Goal: Transaction & Acquisition: Download file/media

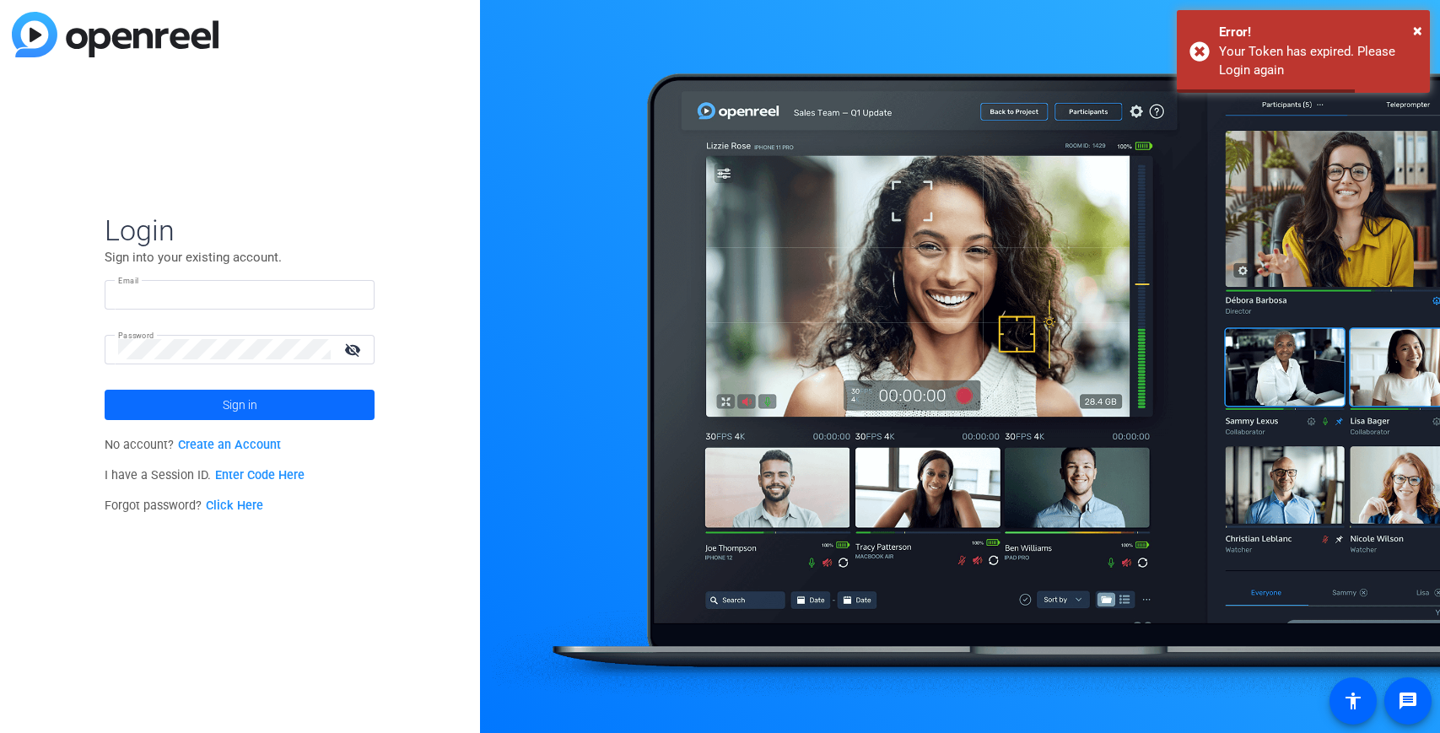
type input "[EMAIL_ADDRESS][PERSON_NAME][DOMAIN_NAME]"
click at [274, 408] on span at bounding box center [240, 405] width 270 height 41
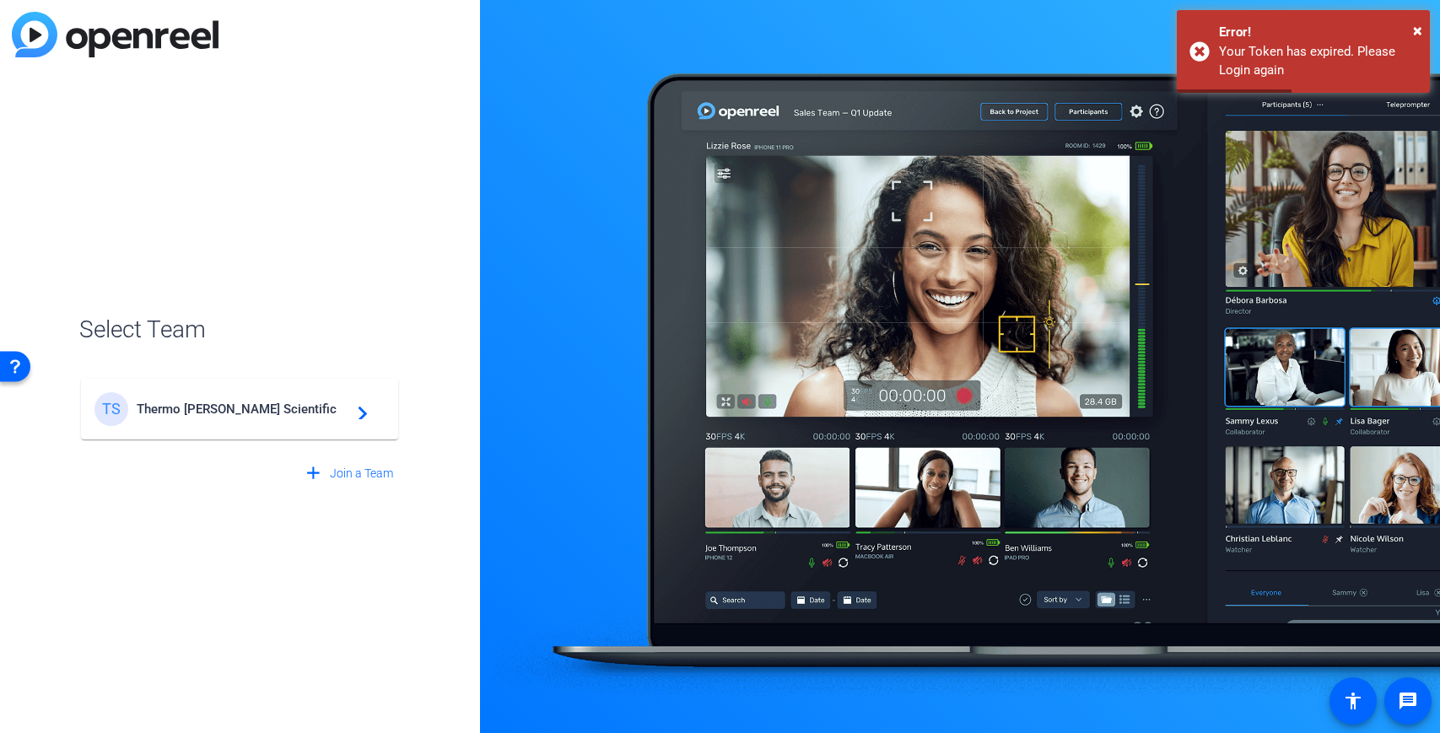
click at [278, 408] on span "Thermo Fisher Scientific" at bounding box center [242, 409] width 211 height 15
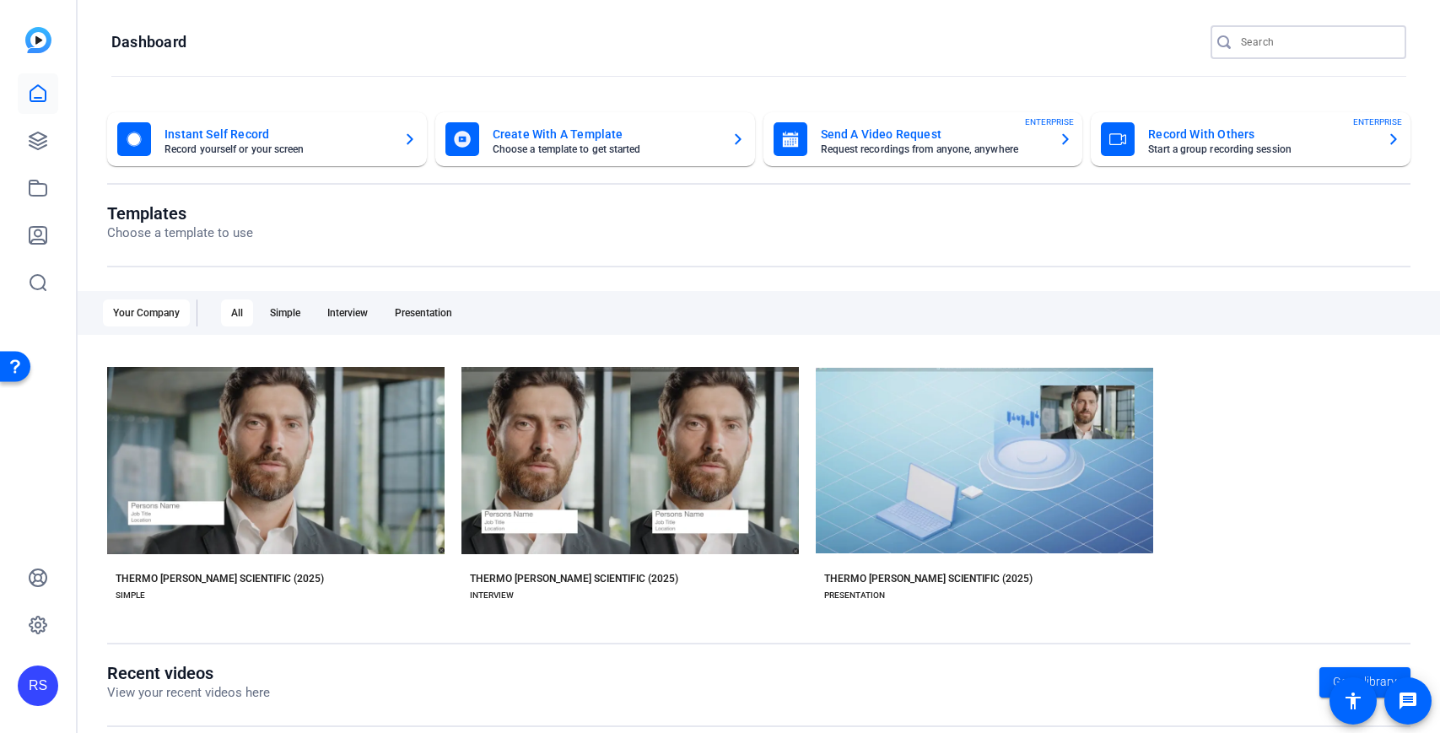
click at [1310, 36] on input "Search" at bounding box center [1317, 42] width 152 height 20
type input "compliance week"
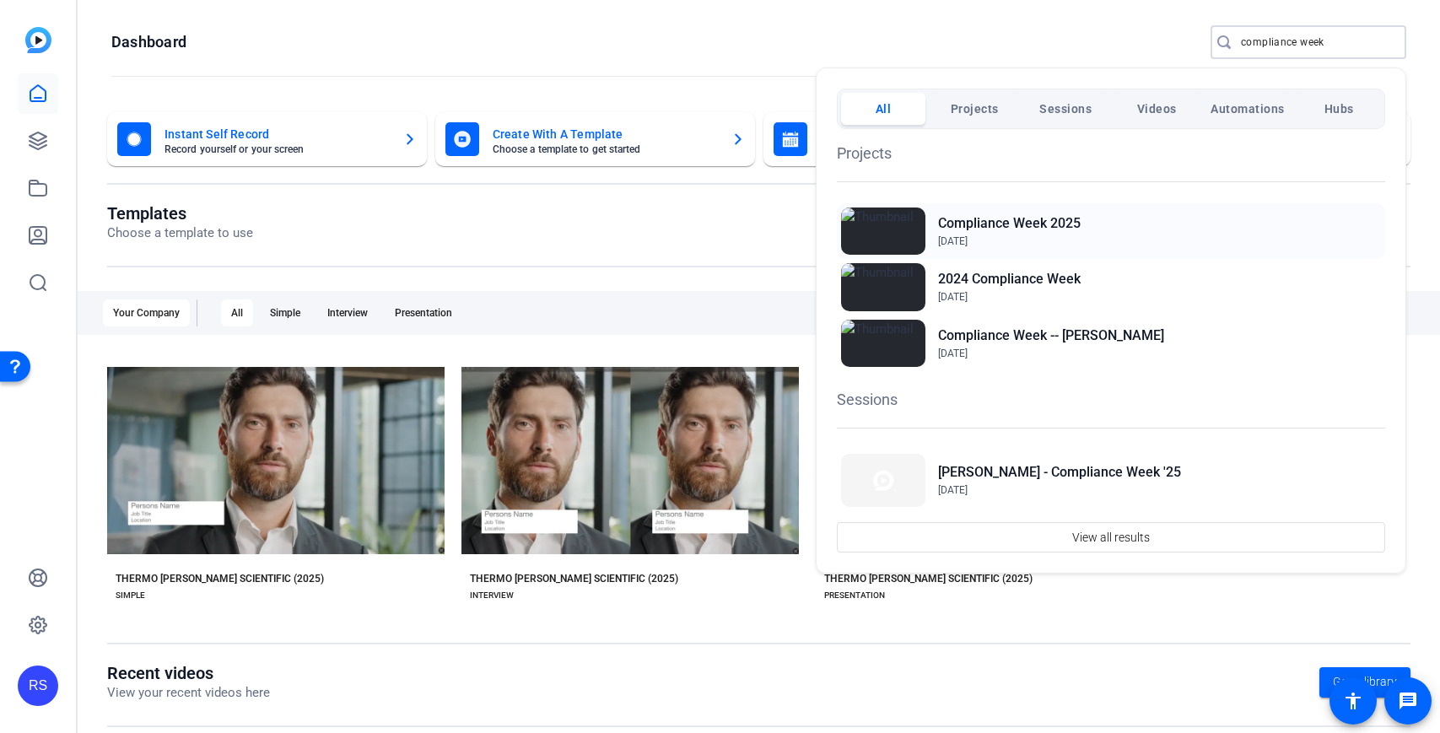
click at [1256, 230] on div "Compliance Week 2025 Jul 30, 2025" at bounding box center [1111, 231] width 548 height 56
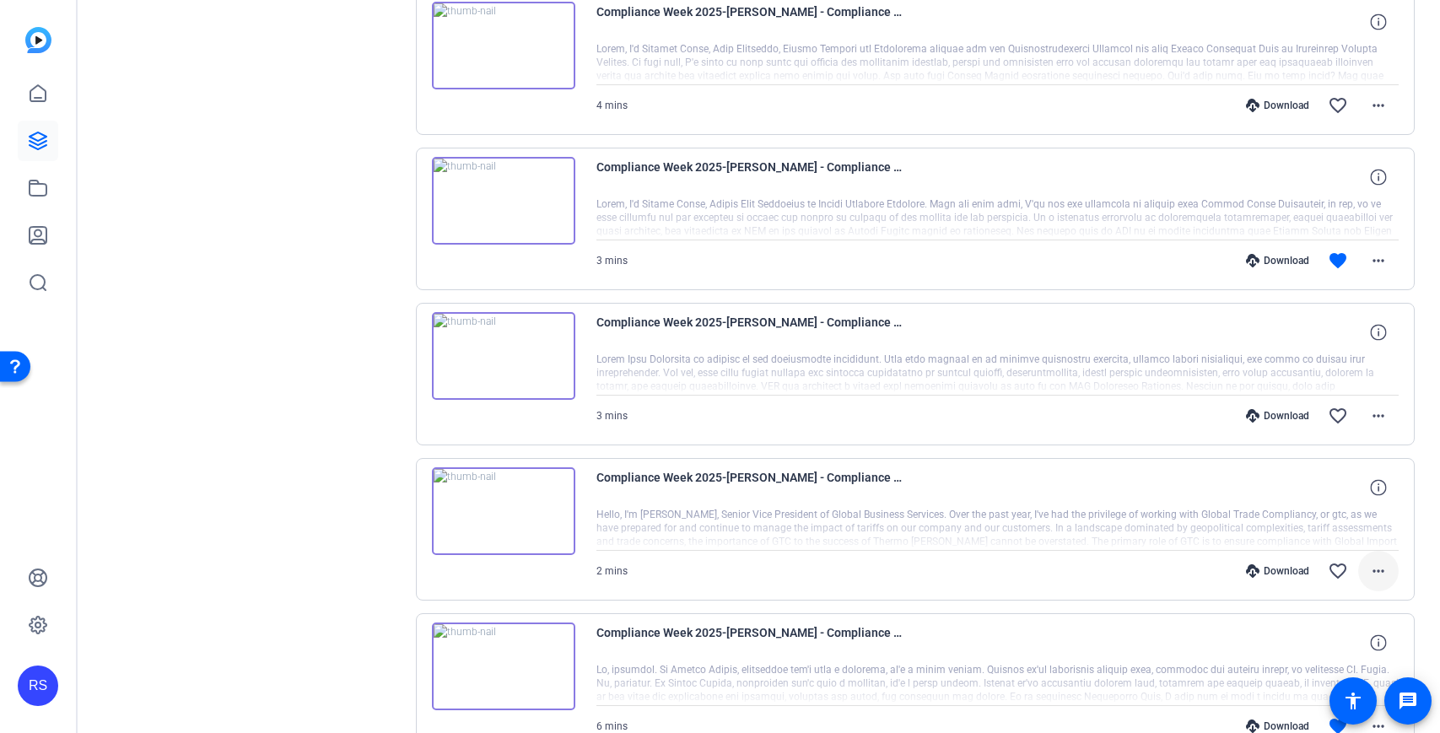
scroll to position [998, 0]
click at [498, 511] on img at bounding box center [503, 513] width 143 height 88
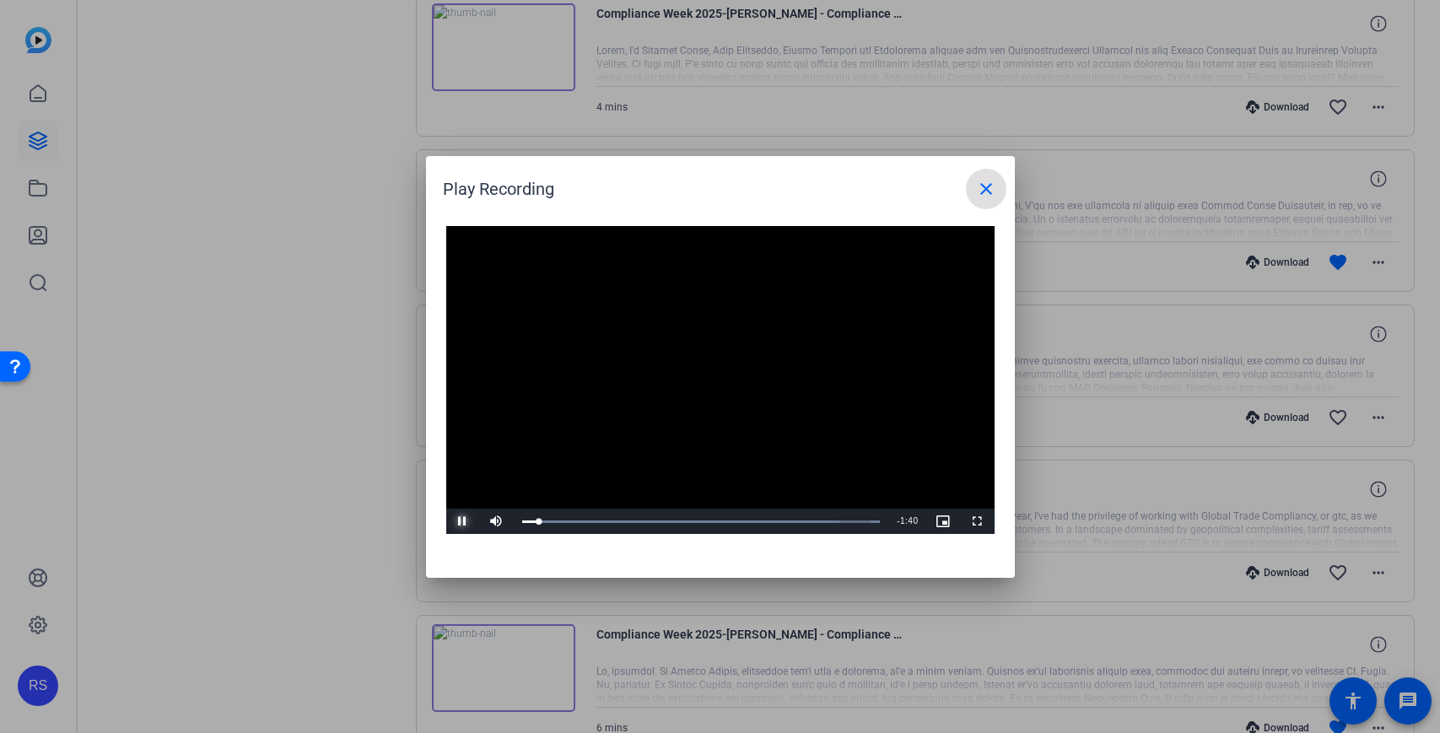
drag, startPoint x: 464, startPoint y: 518, endPoint x: 558, endPoint y: 566, distance: 105.3
click at [464, 521] on span "Video Player" at bounding box center [463, 521] width 34 height 0
drag, startPoint x: 458, startPoint y: 516, endPoint x: 509, endPoint y: 517, distance: 50.6
click at [460, 521] on span "Video Player" at bounding box center [463, 521] width 34 height 0
drag, startPoint x: 559, startPoint y: 520, endPoint x: 574, endPoint y: 519, distance: 15.2
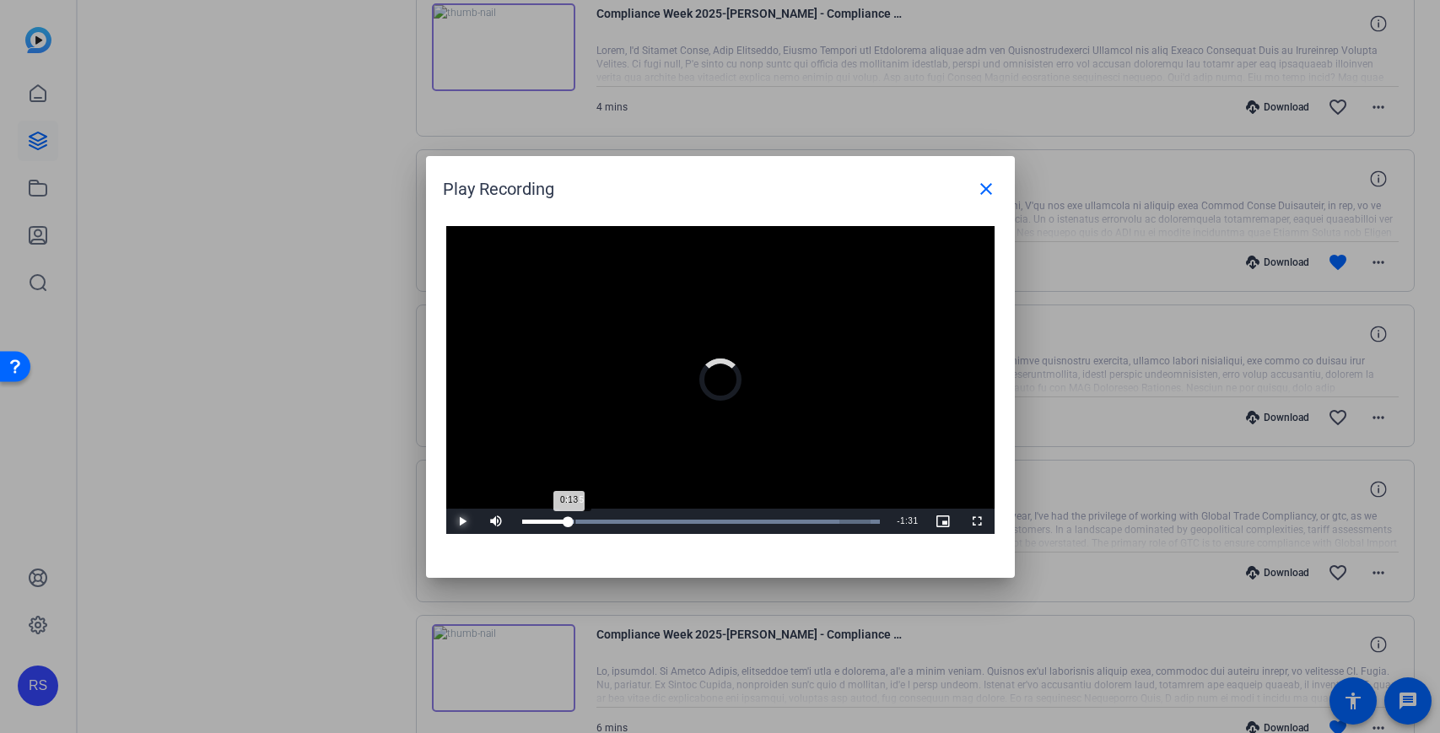
click at [574, 520] on div "Loaded : 100.00% 0:15 0:13" at bounding box center [701, 522] width 359 height 4
click at [456, 521] on span "Video Player" at bounding box center [463, 521] width 34 height 0
click at [986, 189] on mat-icon "close" at bounding box center [986, 189] width 20 height 20
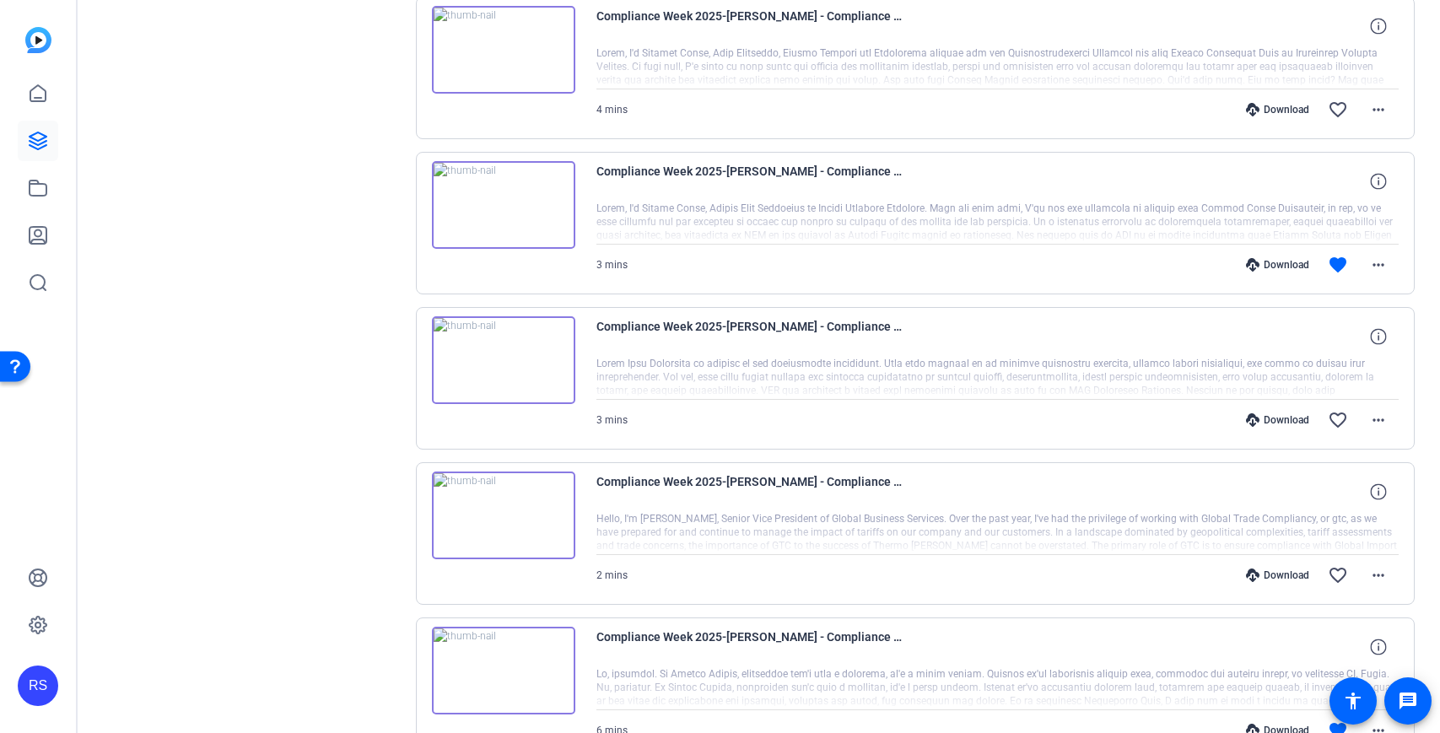
scroll to position [996, 0]
click at [1390, 570] on span at bounding box center [1378, 574] width 41 height 41
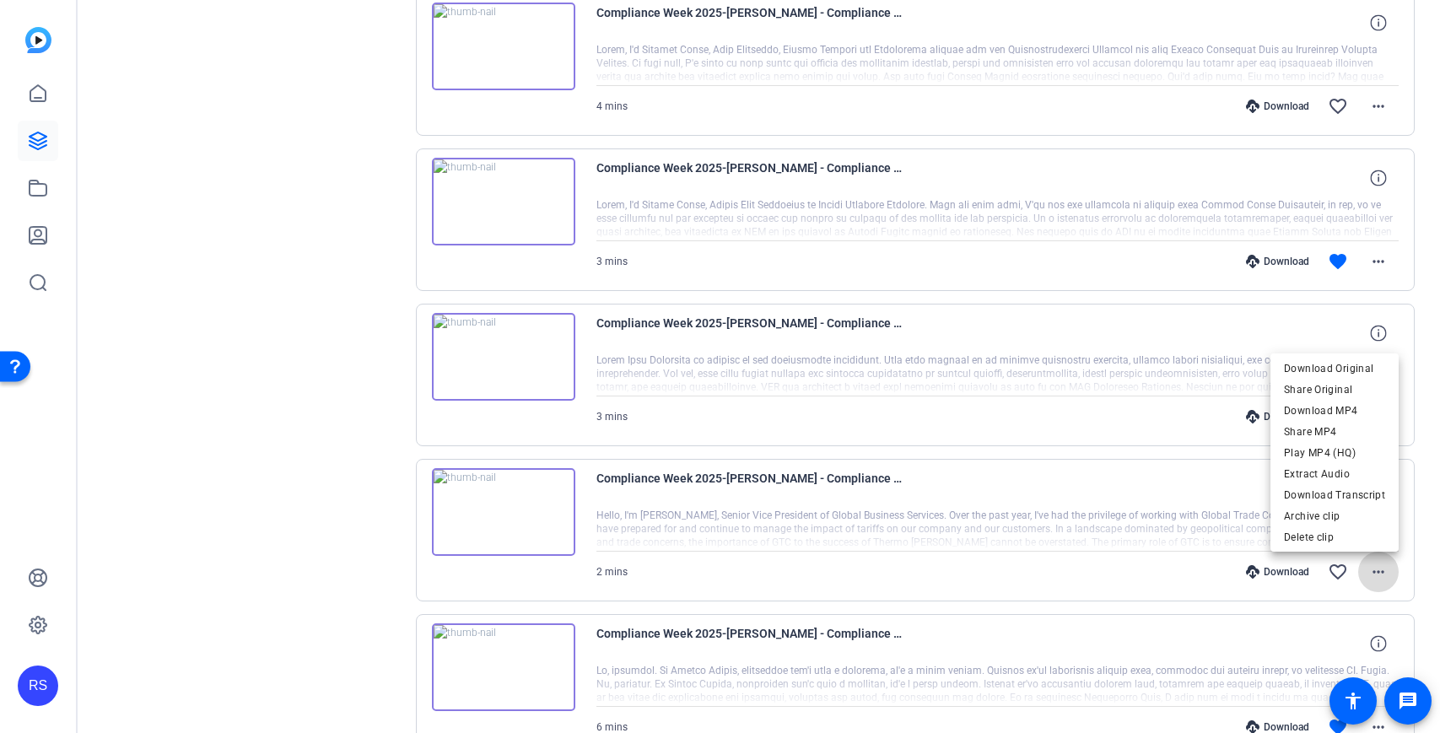
scroll to position [996, 0]
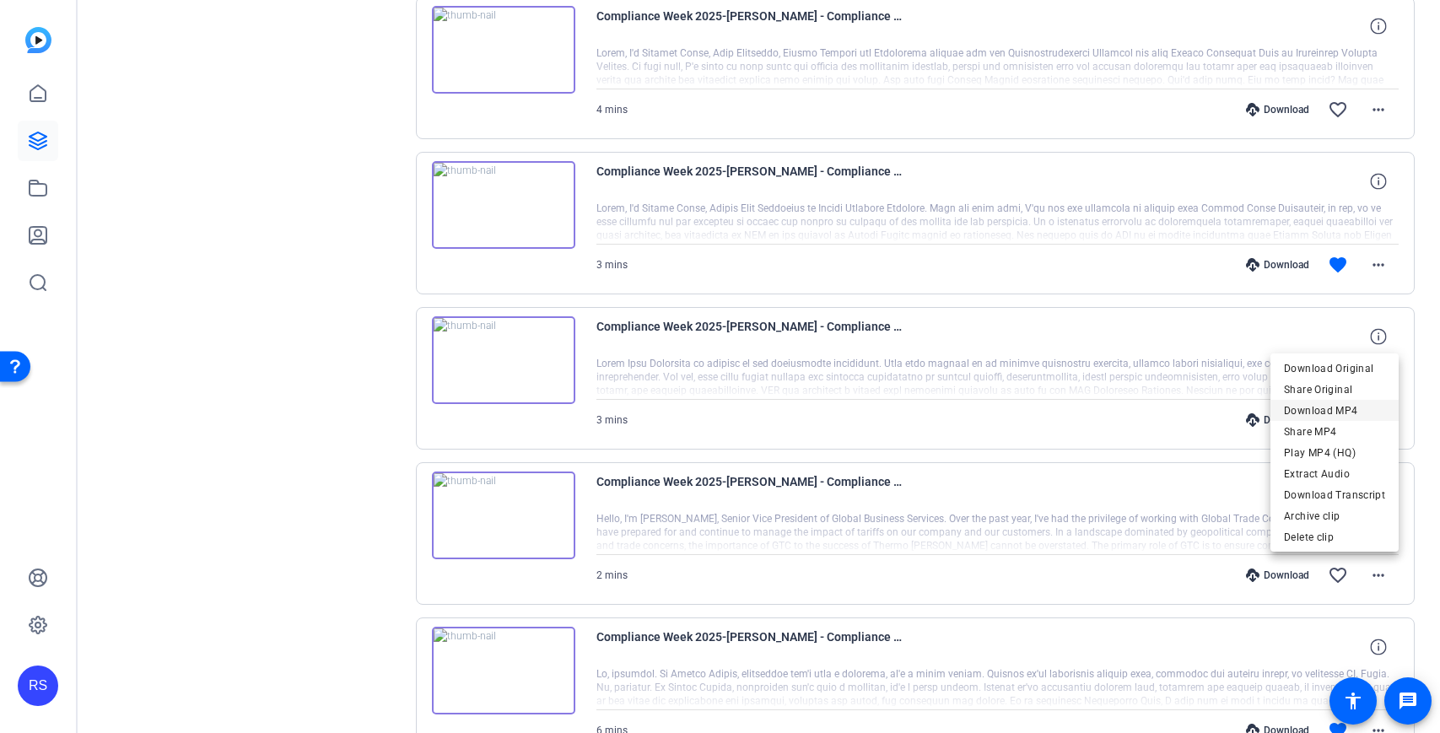
click at [1329, 405] on span "Download MP4" at bounding box center [1334, 411] width 101 height 20
